Goal: Information Seeking & Learning: Learn about a topic

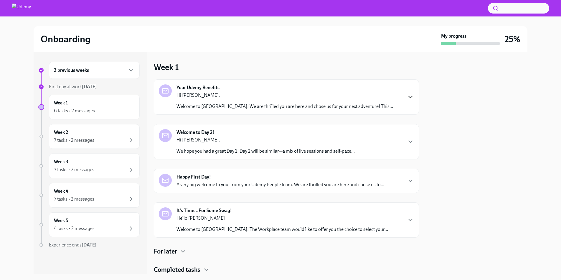
click at [409, 98] on icon "button" at bounding box center [411, 97] width 4 height 2
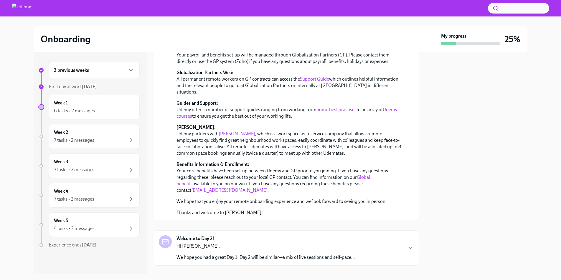
scroll to position [94, 0]
click at [467, 148] on div at bounding box center [476, 163] width 101 height 222
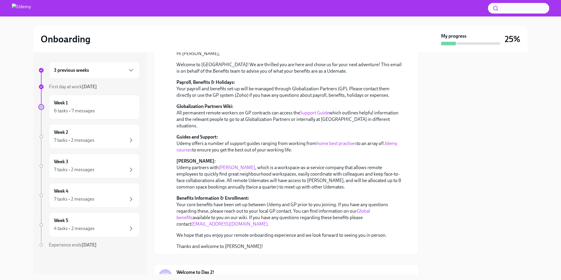
scroll to position [0, 0]
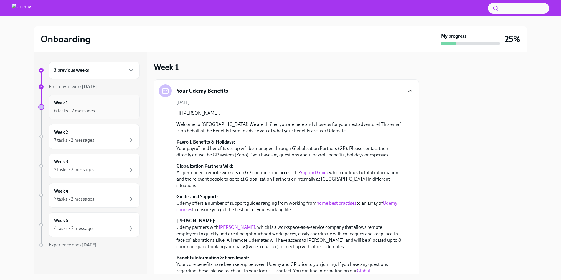
click at [66, 105] on h6 "Week 1" at bounding box center [61, 103] width 14 height 6
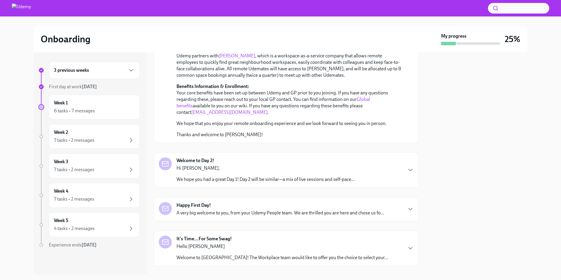
scroll to position [212, 0]
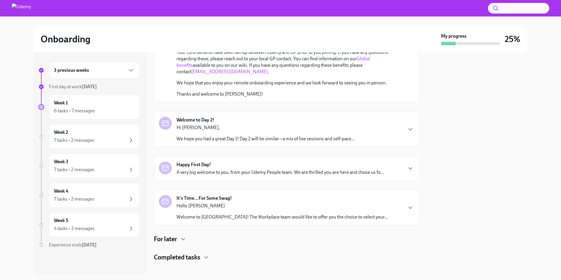
click at [174, 235] on h4 "For later" at bounding box center [165, 239] width 23 height 9
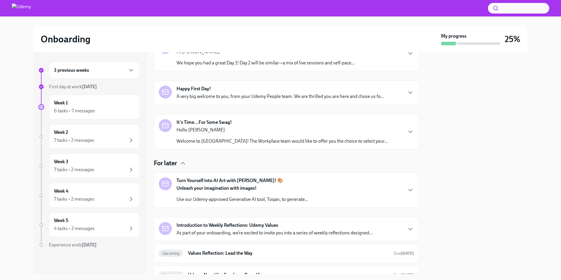
scroll to position [327, 0]
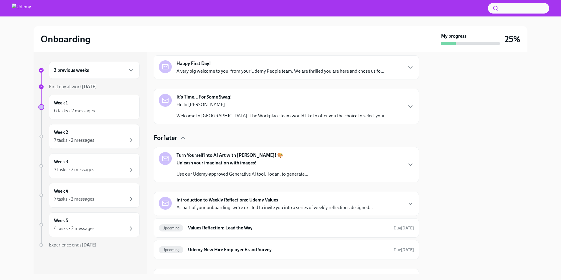
click at [177, 134] on h4 "For later" at bounding box center [165, 138] width 23 height 9
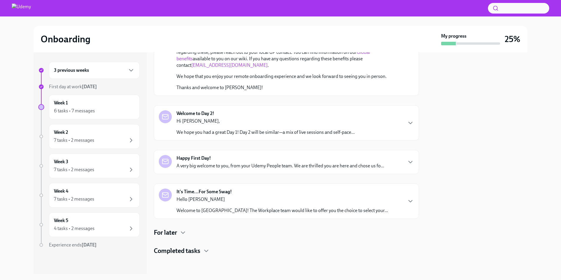
scroll to position [212, 0]
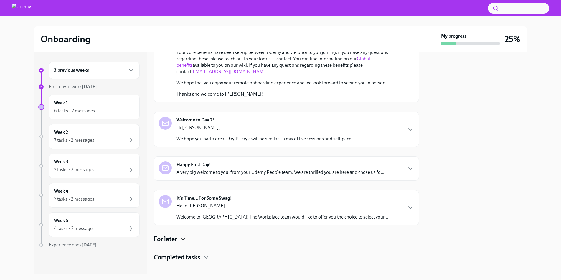
click at [183, 236] on icon "button" at bounding box center [182, 239] width 7 height 7
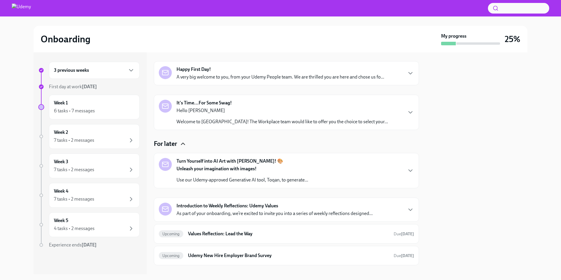
click at [179, 141] on div "For later" at bounding box center [286, 144] width 265 height 9
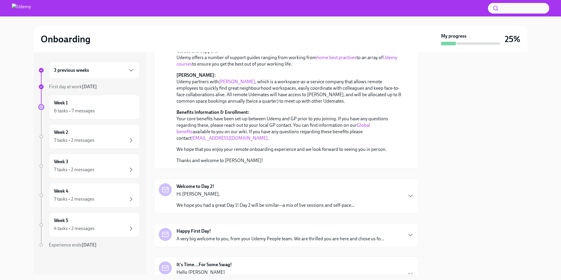
scroll to position [166, 0]
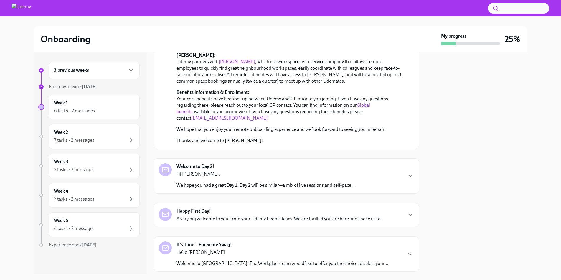
click at [245, 182] on p "We hope you had a great Day 1! Day 2 will be similar—a mix of live sessions and…" at bounding box center [265, 185] width 178 height 6
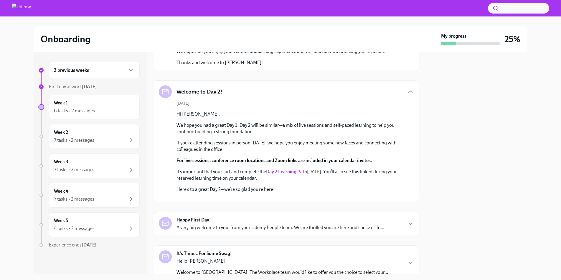
scroll to position [253, 0]
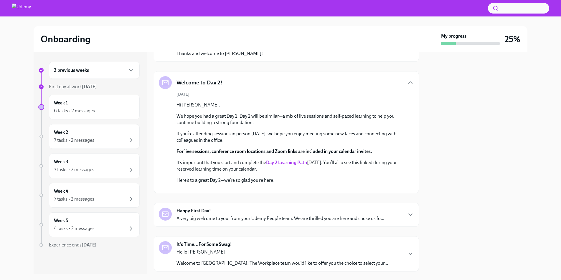
click at [298, 160] on strong "Day 2 Learning Path" at bounding box center [286, 163] width 41 height 6
click at [294, 160] on strong "Day 2 Learning Path" at bounding box center [286, 163] width 41 height 6
